Goal: Register for event/course

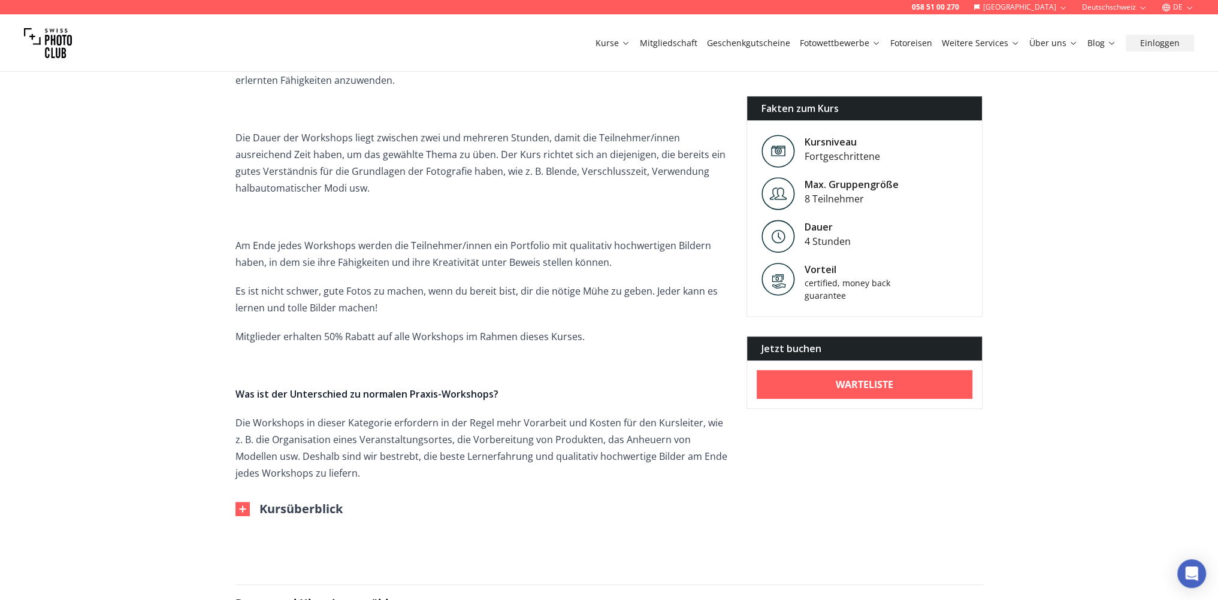
scroll to position [799, 0]
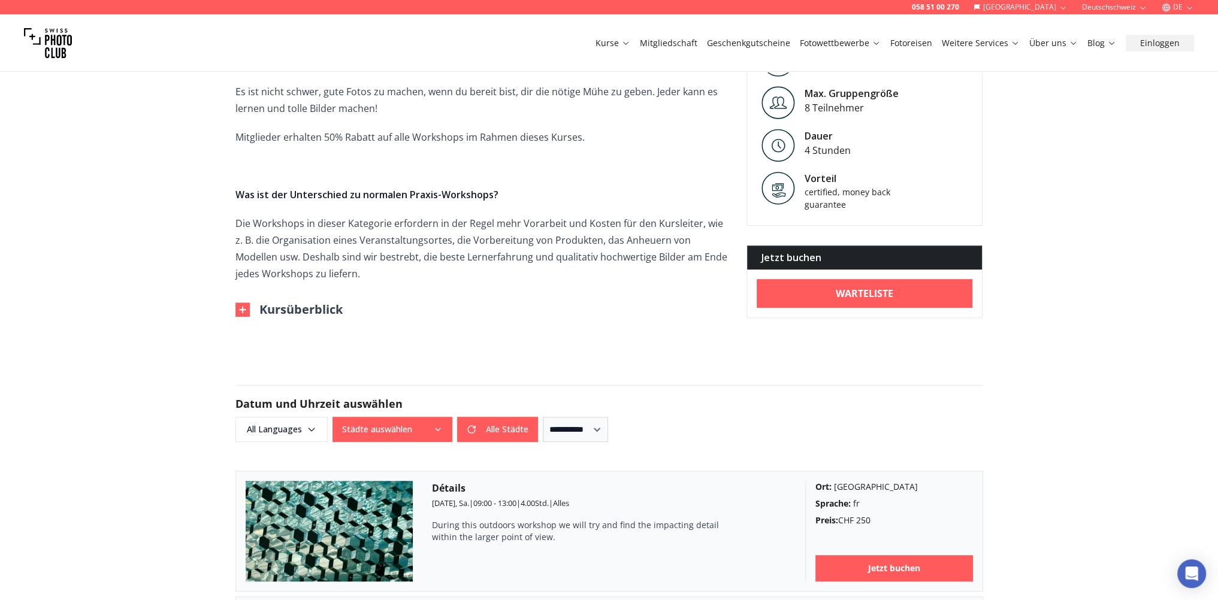
click at [244, 309] on img at bounding box center [242, 310] width 14 height 14
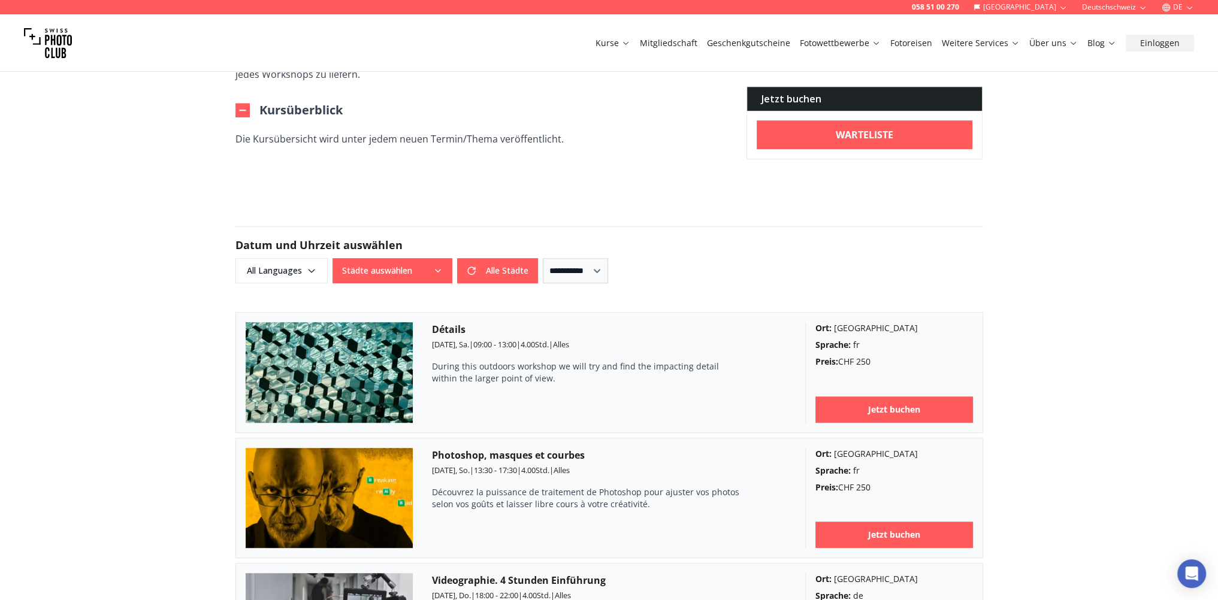
scroll to position [1098, 0]
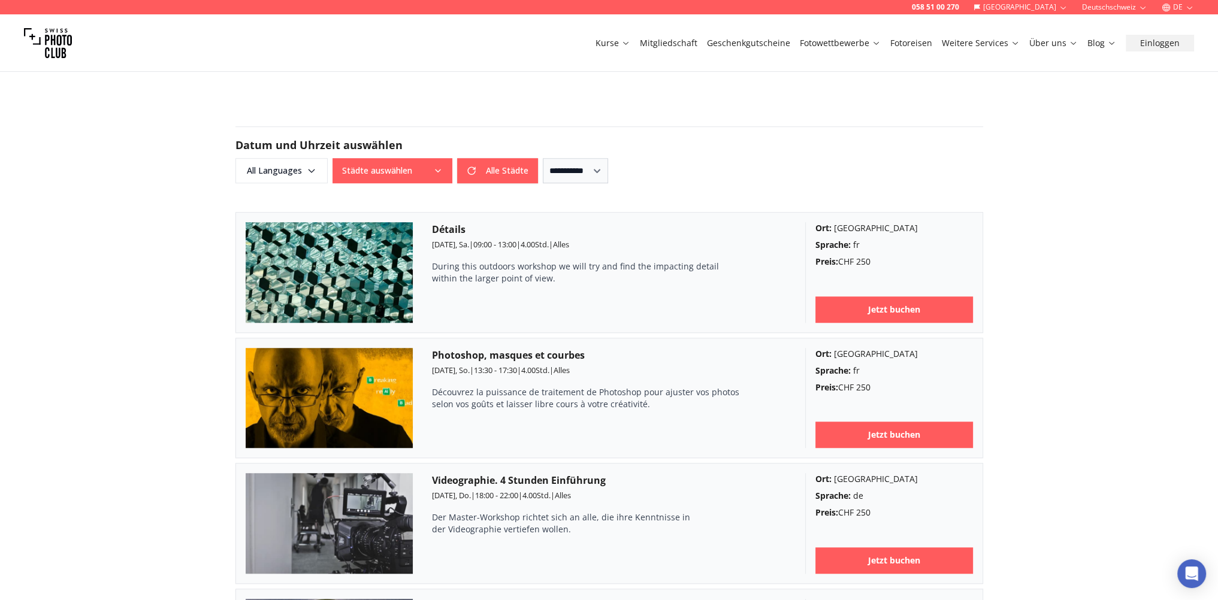
click at [441, 176] on button "Städte auswählen" at bounding box center [393, 170] width 120 height 25
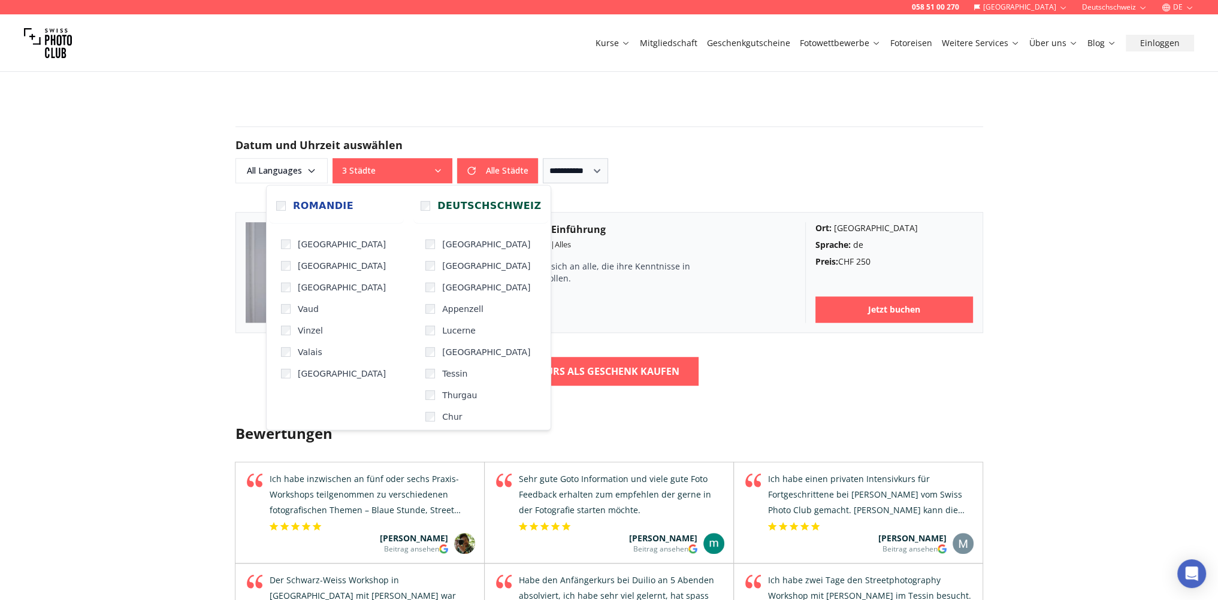
click at [839, 150] on h2 "Datum und Uhrzeit auswählen" at bounding box center [609, 145] width 748 height 17
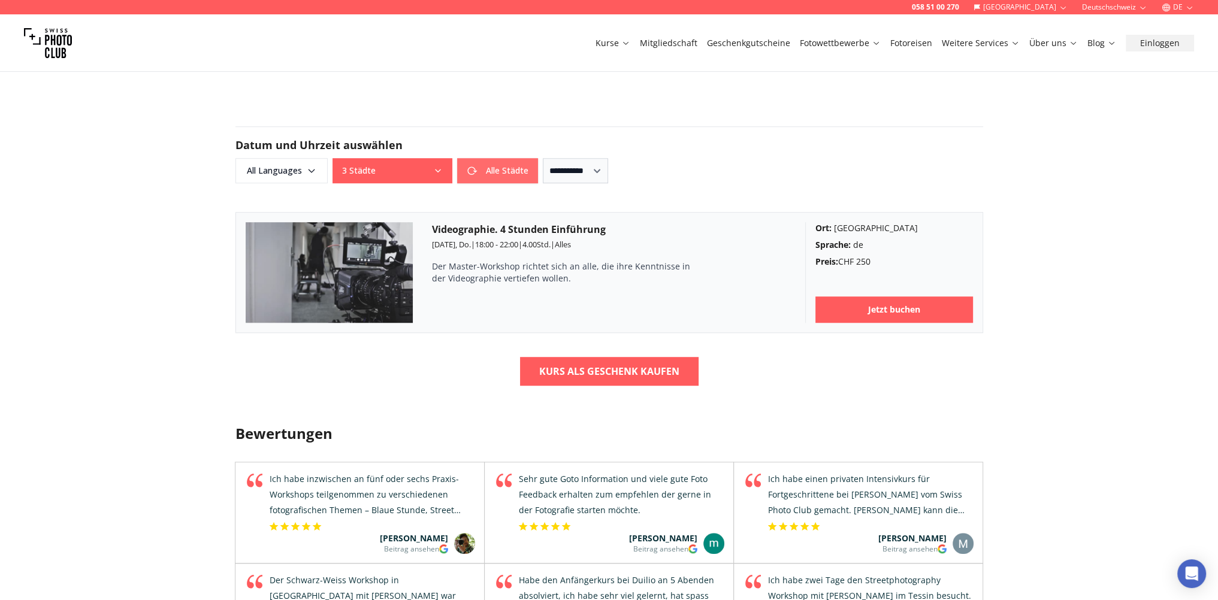
click at [469, 170] on button "Alle Städte" at bounding box center [497, 170] width 81 height 25
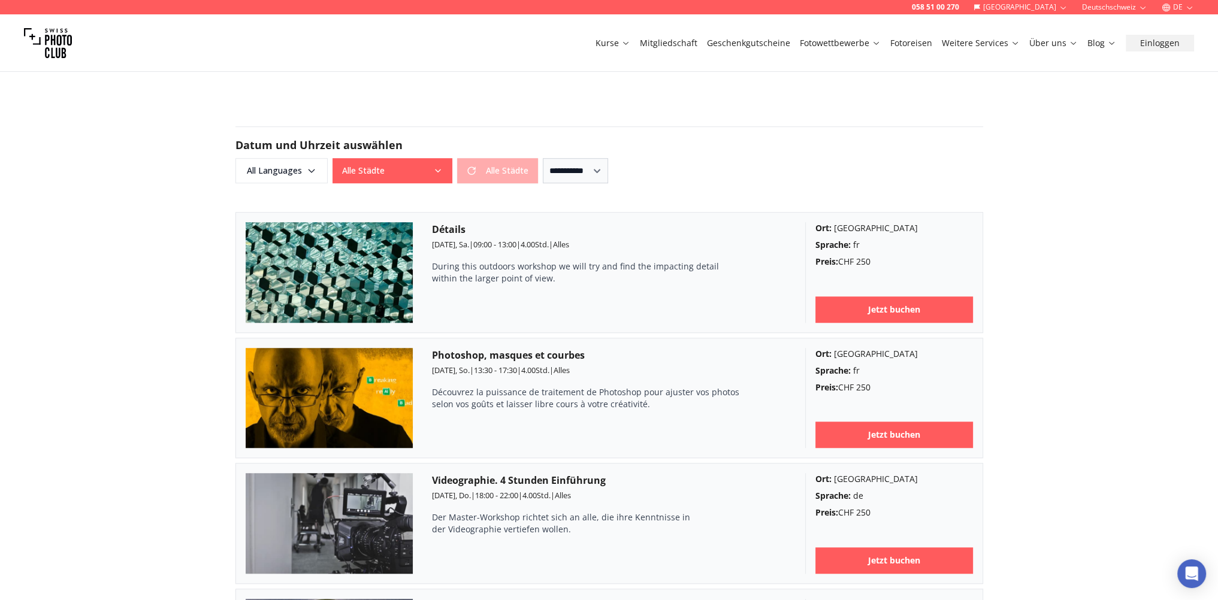
click at [434, 173] on icon "button" at bounding box center [438, 171] width 10 height 10
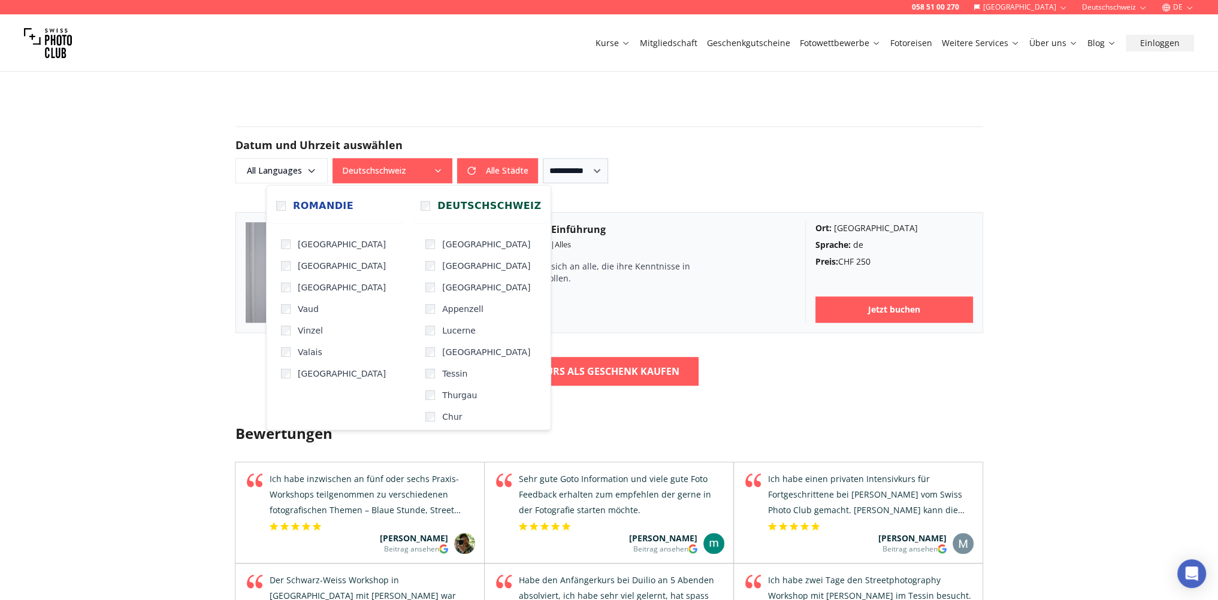
click at [667, 124] on form "**********" at bounding box center [609, 155] width 767 height 114
click at [434, 168] on icon "button" at bounding box center [438, 171] width 10 height 10
click at [511, 171] on button "Alle Städte" at bounding box center [497, 170] width 81 height 25
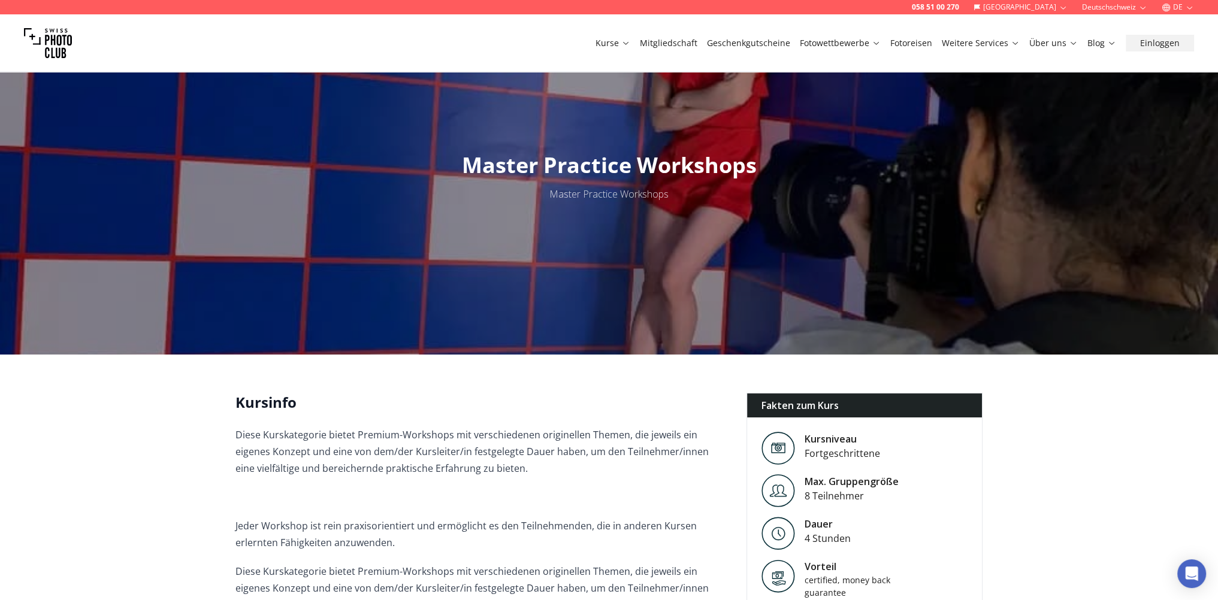
scroll to position [99, 0]
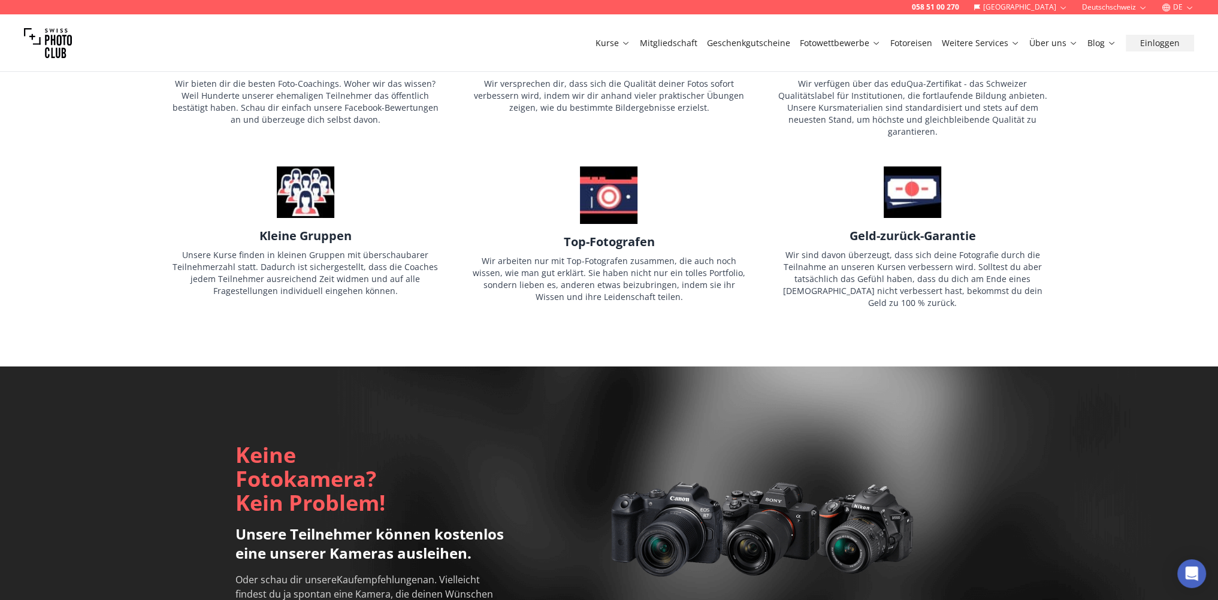
scroll to position [5719, 0]
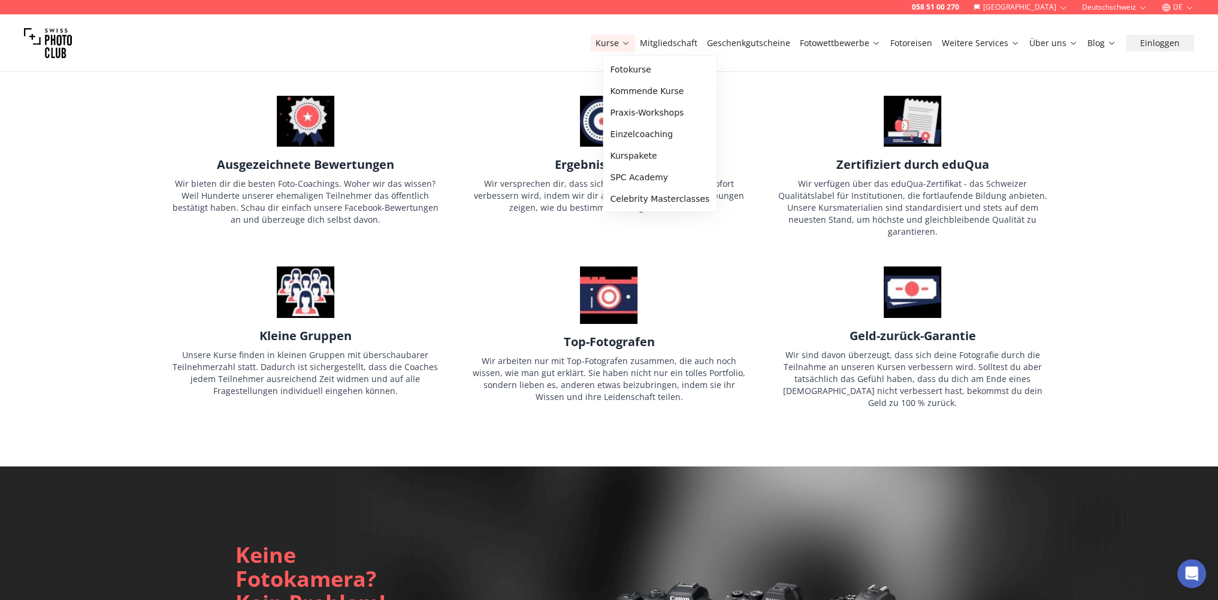
click at [623, 43] on link "Kurse" at bounding box center [613, 43] width 35 height 12
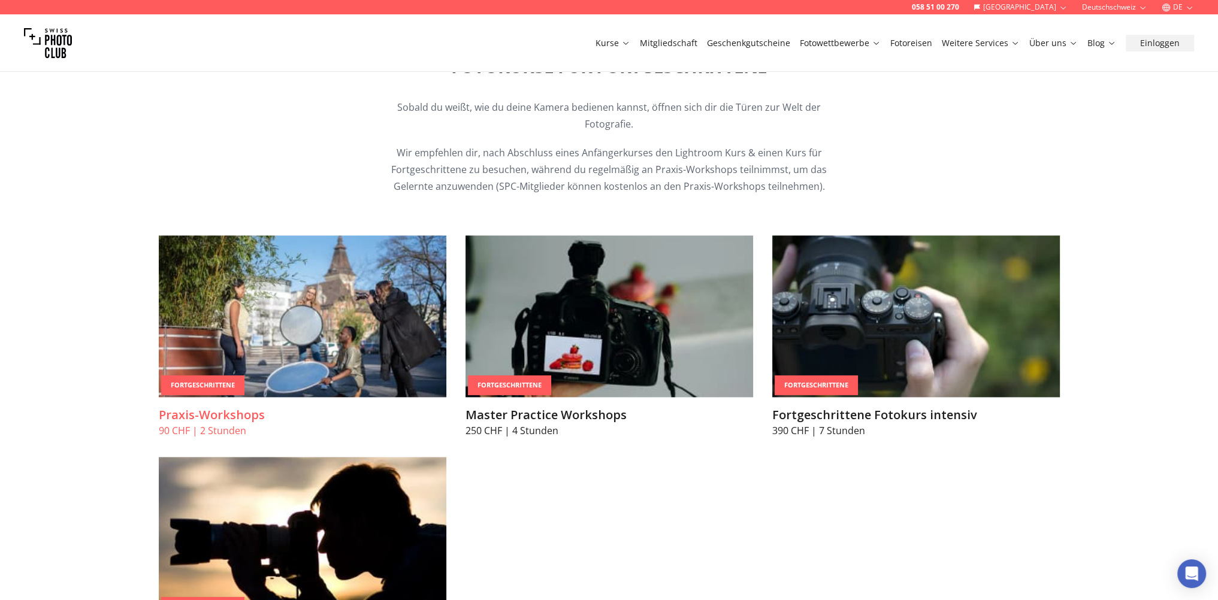
scroll to position [2197, 0]
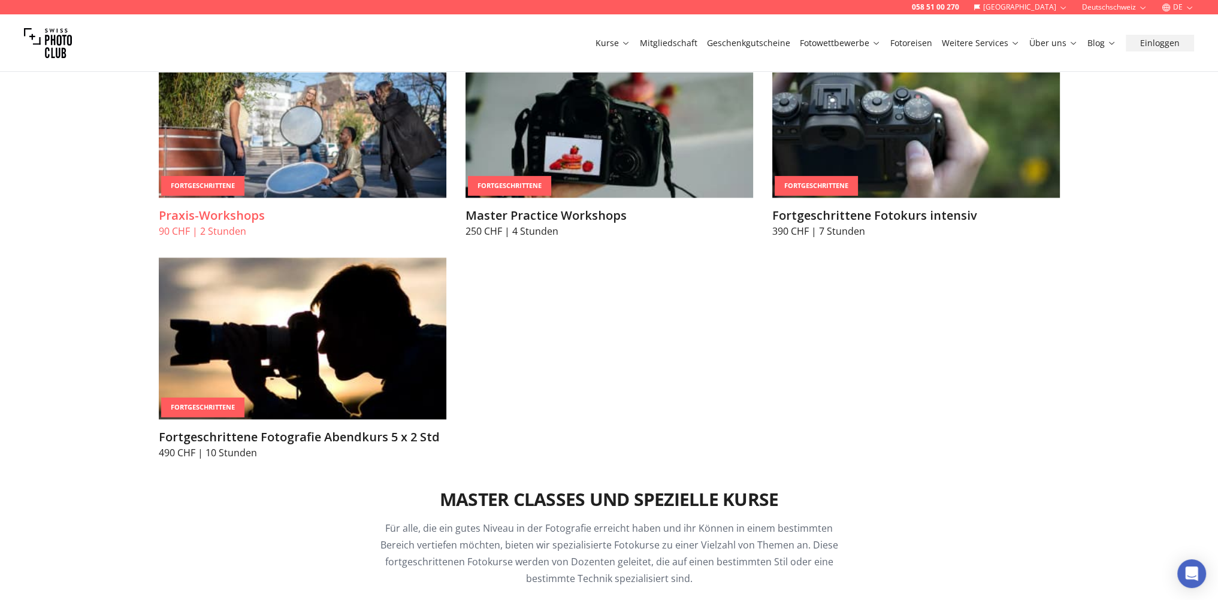
click at [351, 164] on img at bounding box center [303, 117] width 288 height 162
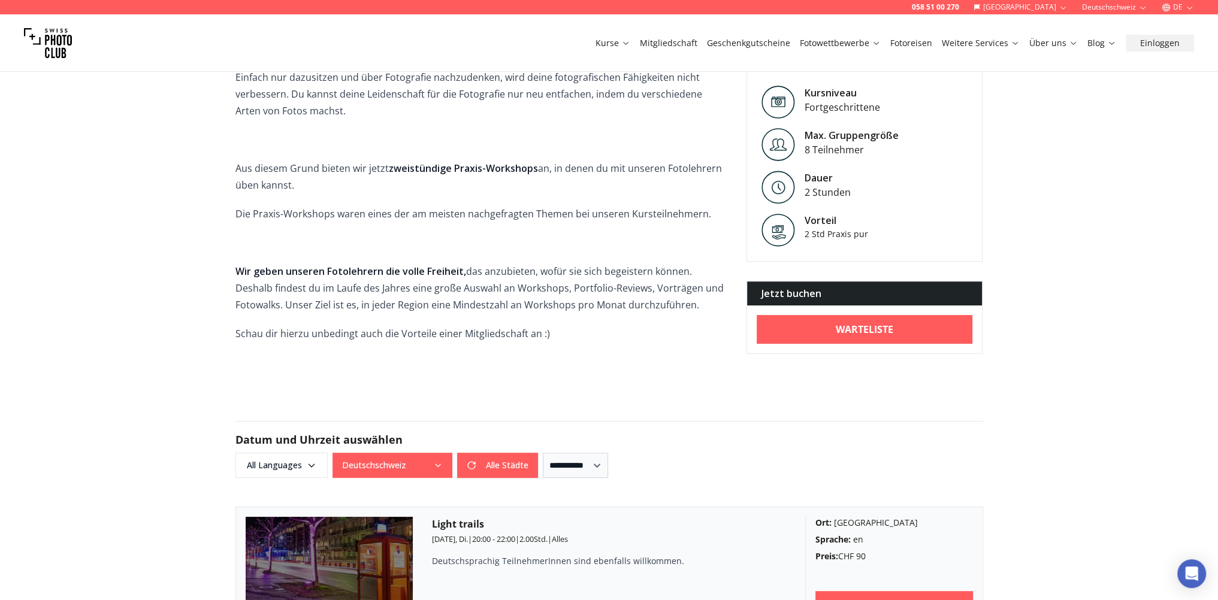
scroll to position [699, 0]
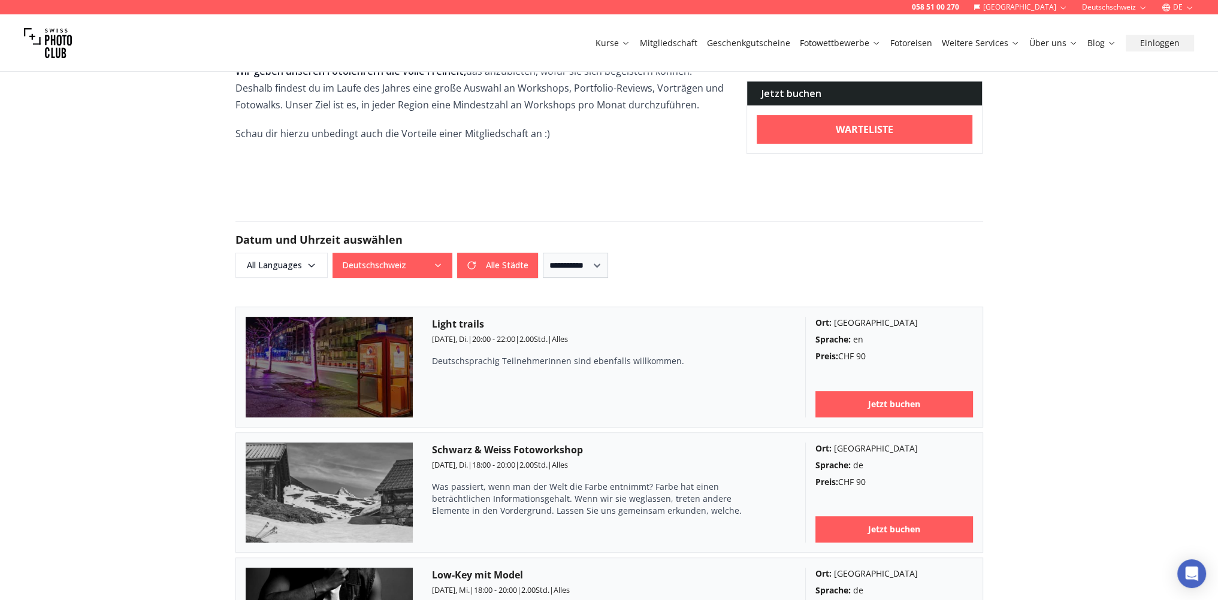
click at [431, 253] on button "Deutschschweiz" at bounding box center [393, 265] width 120 height 25
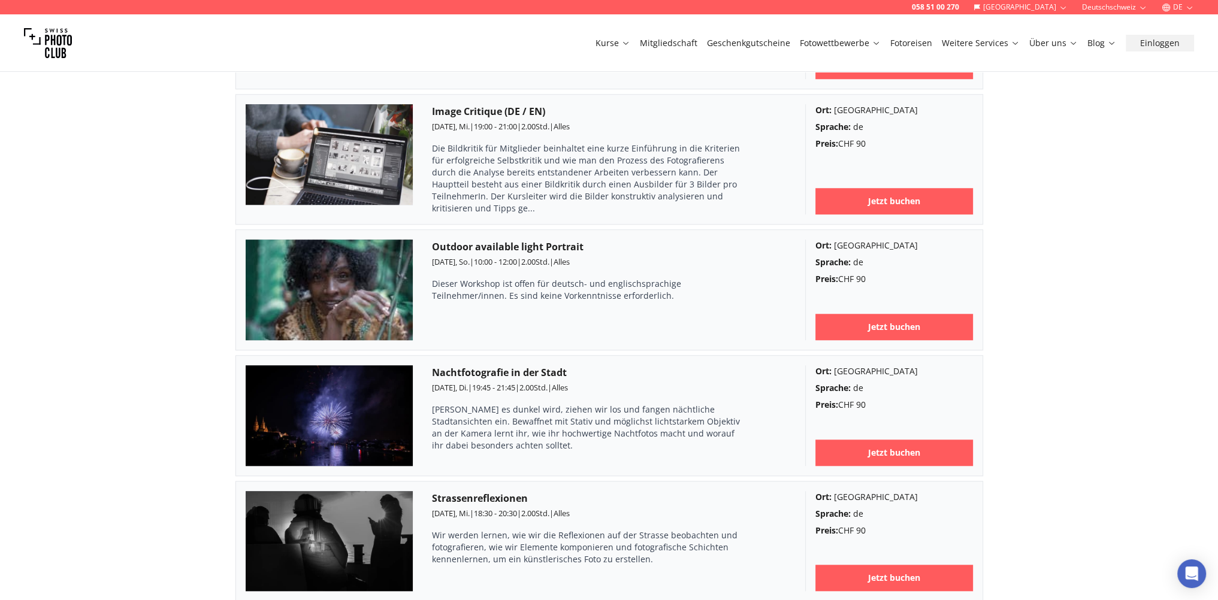
scroll to position [1498, 0]
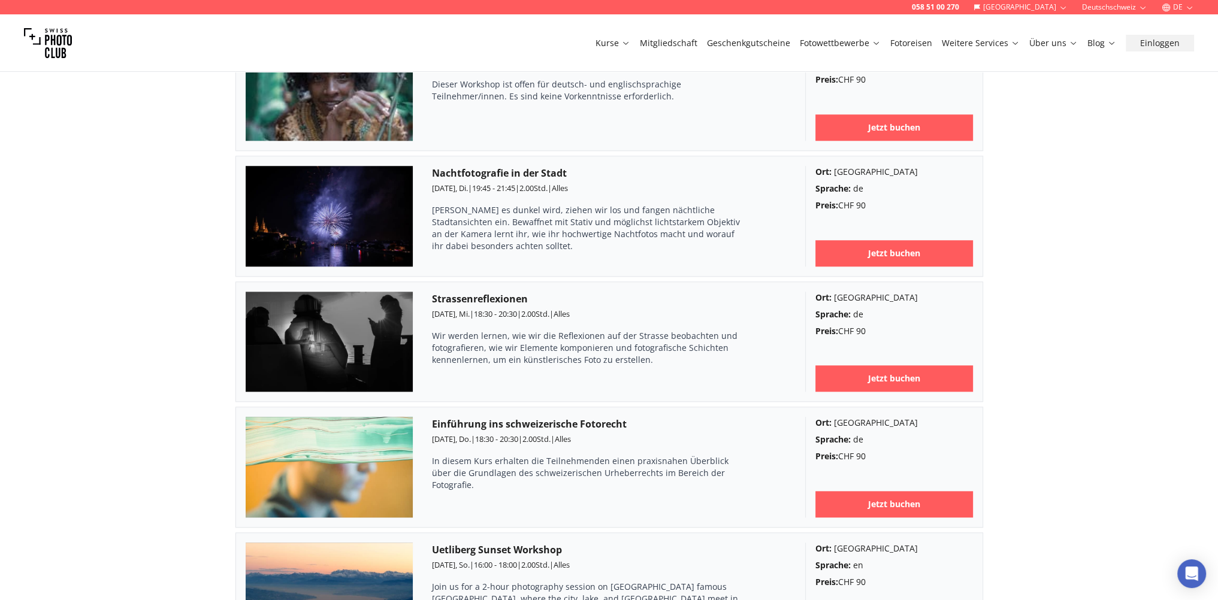
click at [526, 330] on p "Wir werden lernen, wie wir die Reflexionen auf der Strasse beobachten und fotog…" at bounding box center [588, 348] width 312 height 36
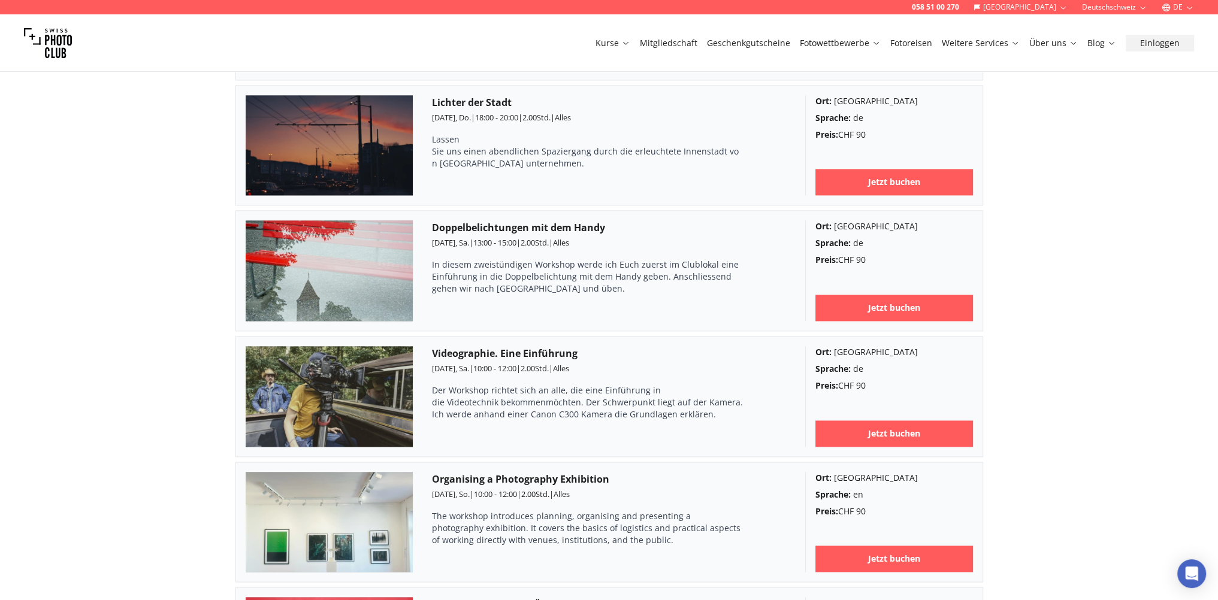
scroll to position [1598, 0]
